Goal: Navigation & Orientation: Find specific page/section

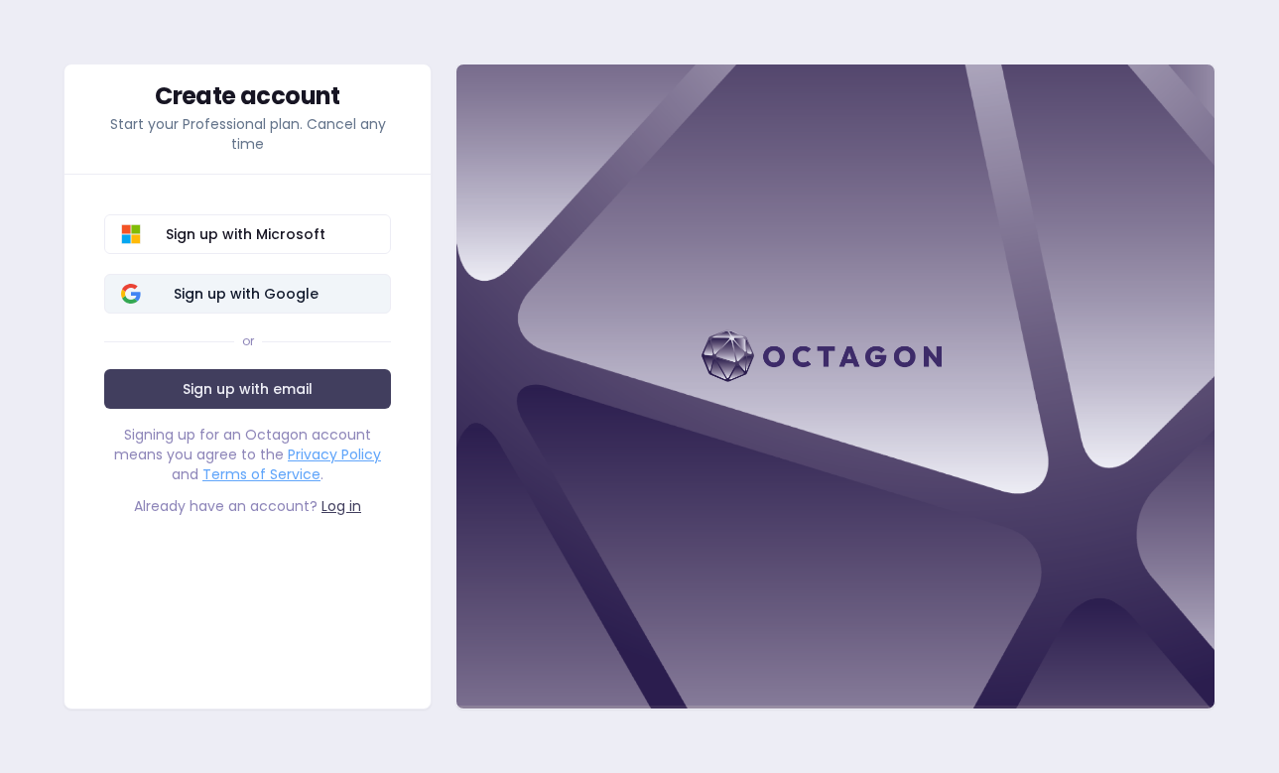
click at [267, 287] on span "Sign up with Google" at bounding box center [245, 294] width 257 height 20
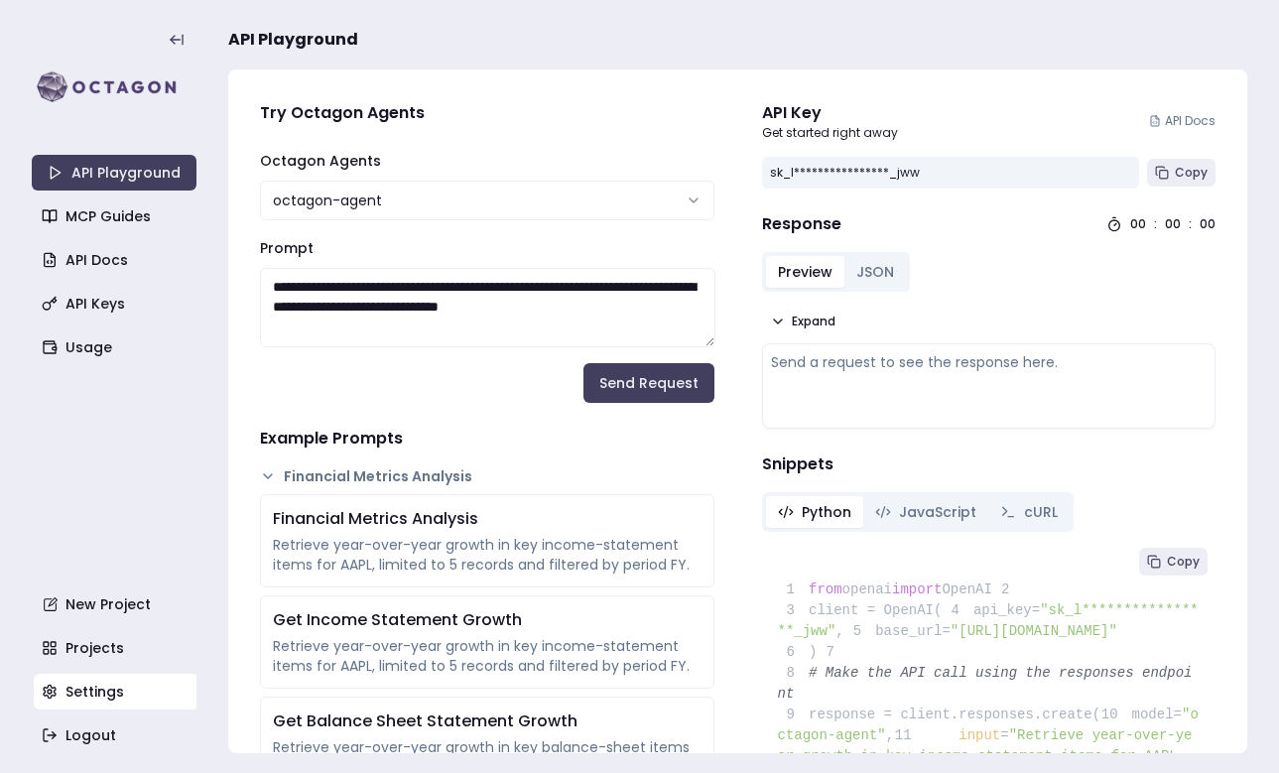
click at [95, 692] on link "Settings" at bounding box center [116, 692] width 165 height 36
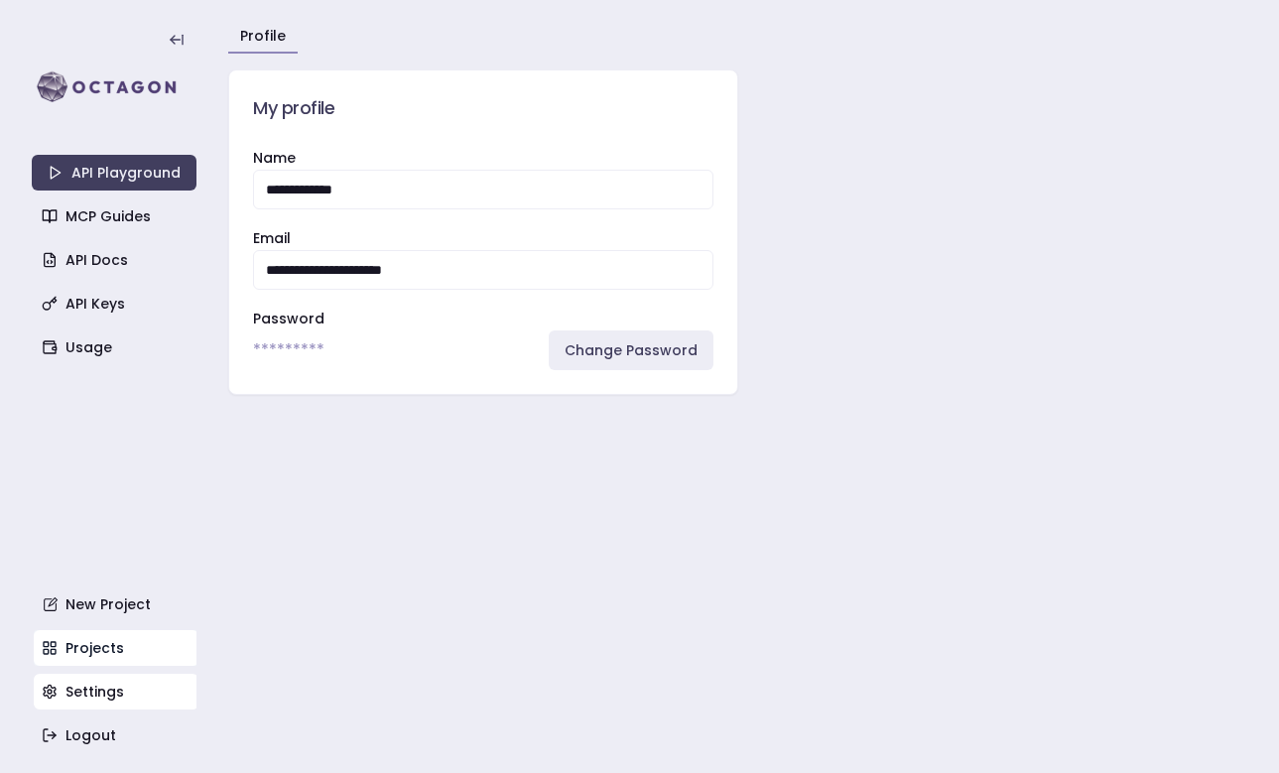
click at [95, 645] on link "Projects" at bounding box center [116, 648] width 165 height 36
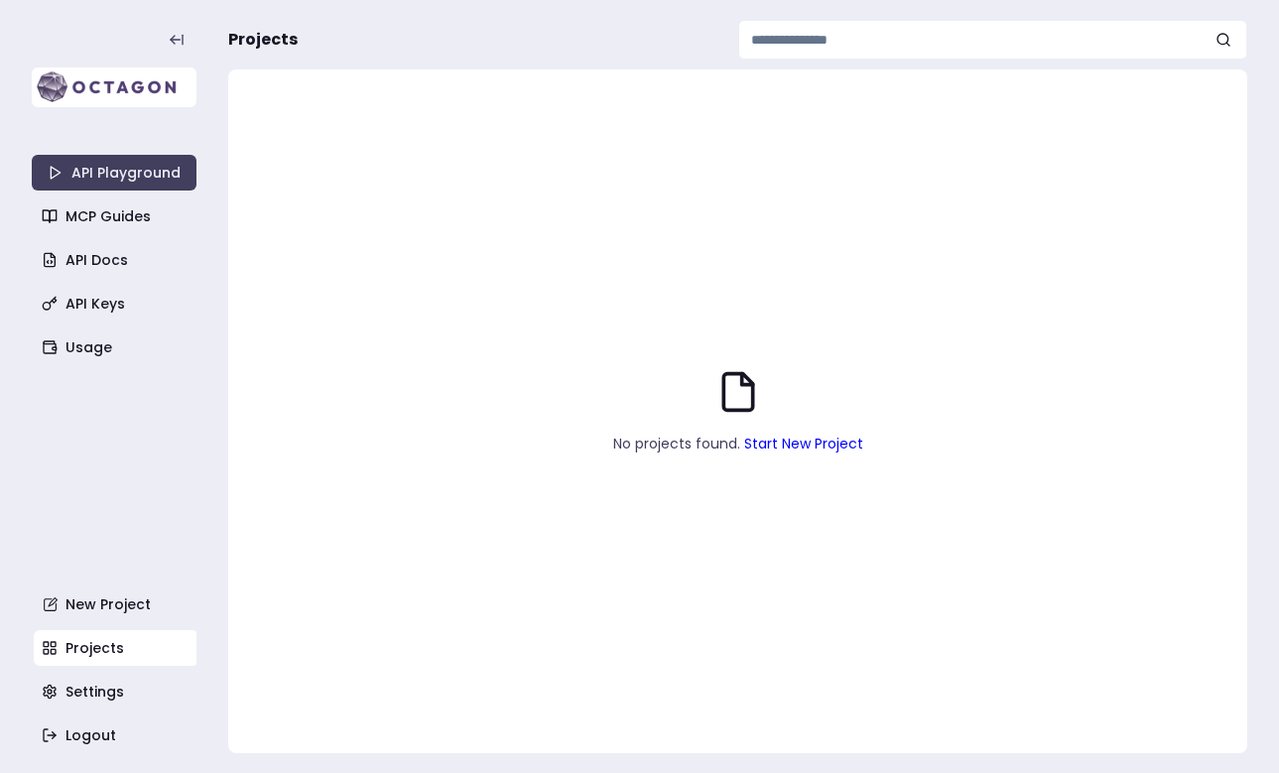
click at [110, 85] on img at bounding box center [114, 87] width 165 height 40
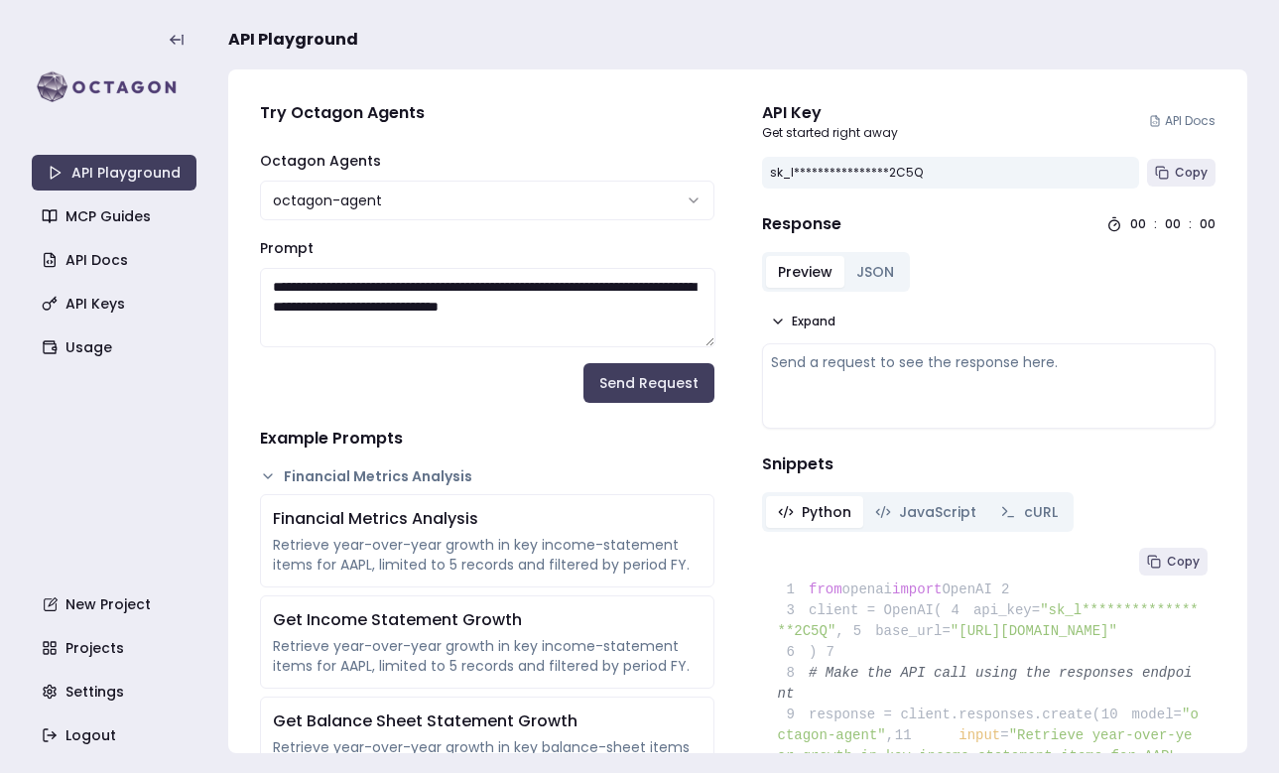
click at [390, 388] on form "**********" at bounding box center [487, 276] width 454 height 254
click at [100, 304] on link "API Keys" at bounding box center [116, 304] width 165 height 36
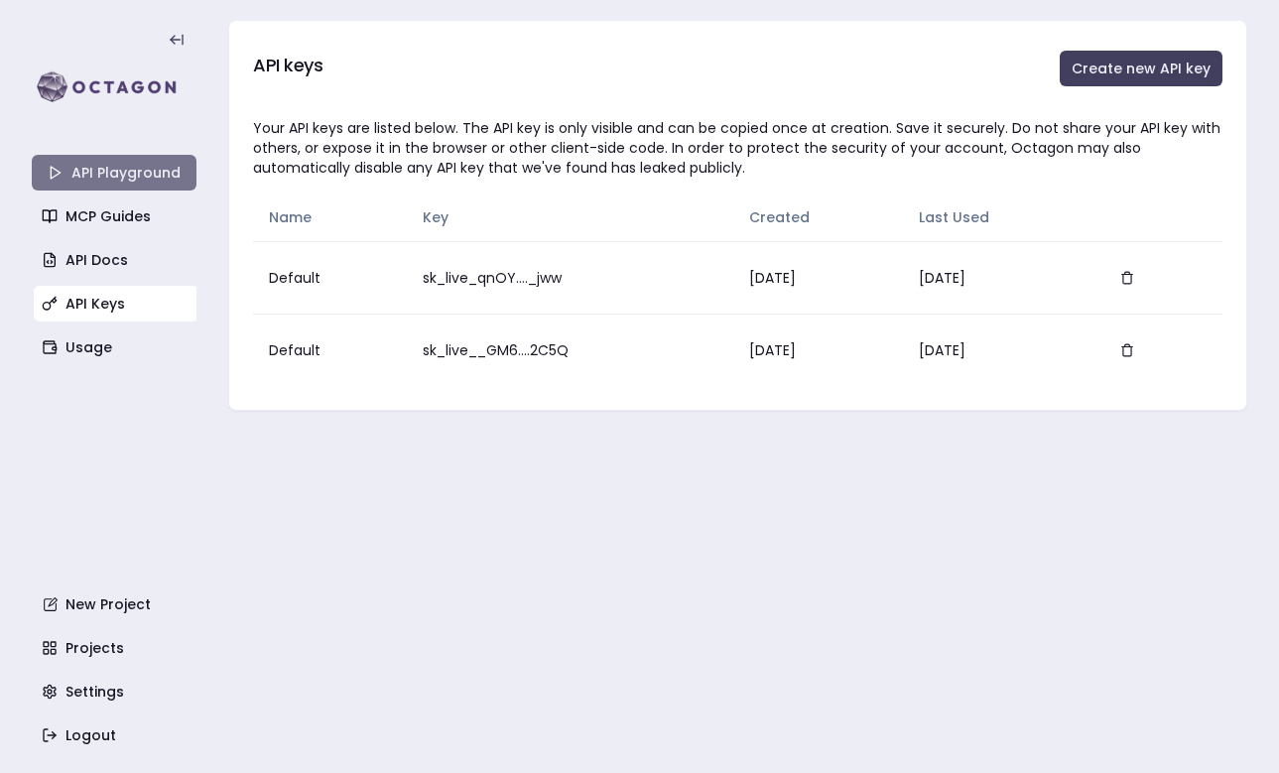
click at [107, 169] on link "API Playground" at bounding box center [114, 173] width 165 height 36
